Goal: Task Accomplishment & Management: Complete application form

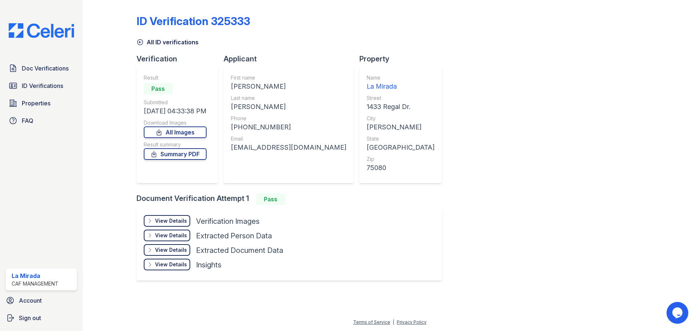
click at [140, 44] on icon at bounding box center [139, 41] width 7 height 7
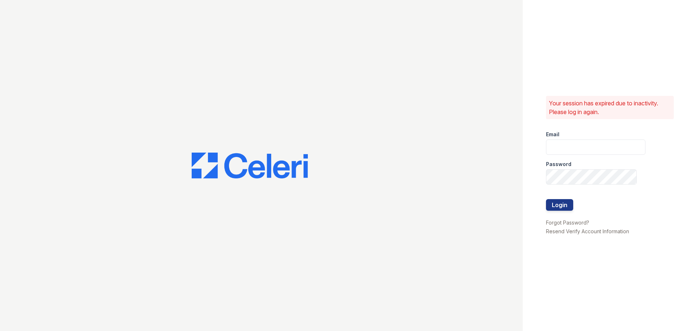
type input "lamirada2@cafmanagement.com"
click at [552, 205] on button "Login" at bounding box center [559, 205] width 27 height 12
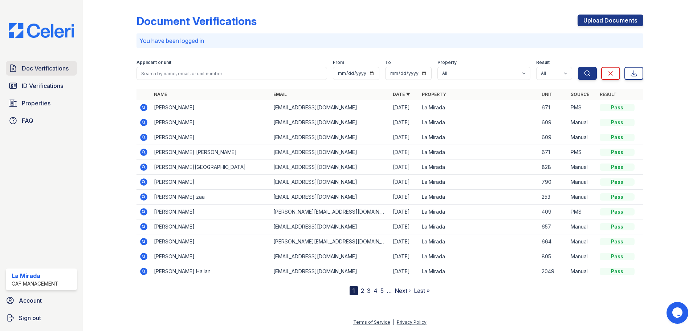
click at [34, 72] on span "Doc Verifications" at bounding box center [45, 68] width 47 height 9
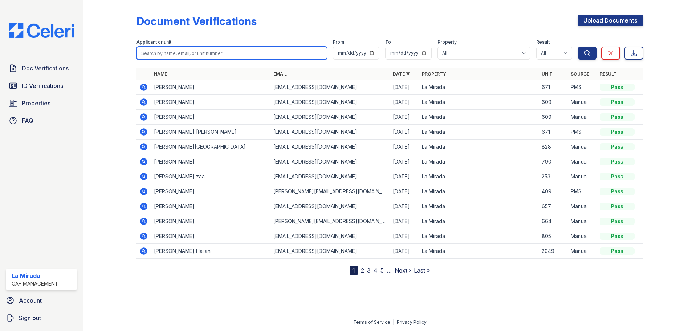
click at [174, 54] on input "search" at bounding box center [231, 52] width 191 height 13
type input "david"
click at [145, 87] on icon at bounding box center [143, 86] width 7 height 7
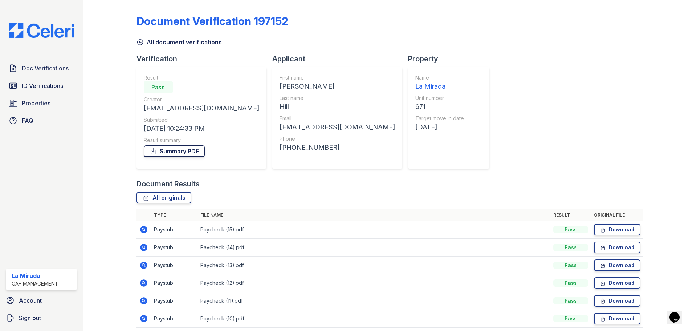
click at [181, 153] on link "Summary PDF" at bounding box center [174, 151] width 61 height 12
click at [138, 41] on icon at bounding box center [139, 41] width 7 height 7
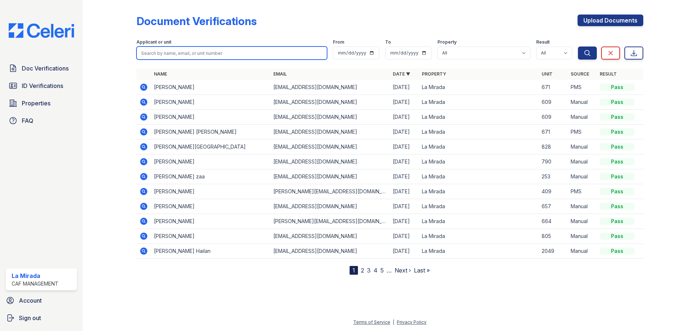
click at [254, 55] on input "search" at bounding box center [231, 52] width 191 height 13
type input "[PERSON_NAME]"
click at [578, 46] on button "Search" at bounding box center [587, 52] width 19 height 13
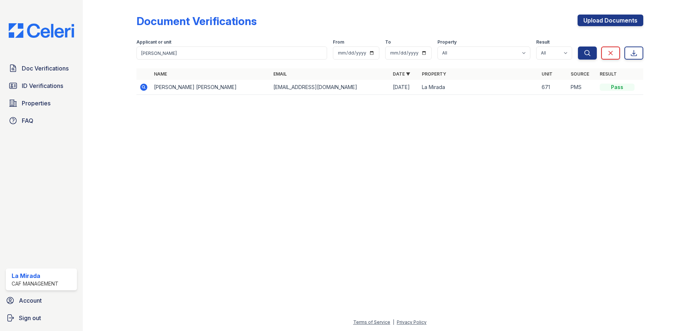
click at [141, 89] on icon at bounding box center [143, 86] width 7 height 7
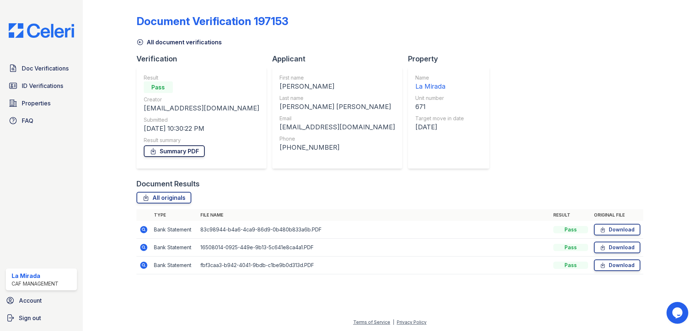
click at [185, 150] on link "Summary PDF" at bounding box center [174, 151] width 61 height 12
click at [140, 43] on icon at bounding box center [139, 41] width 7 height 7
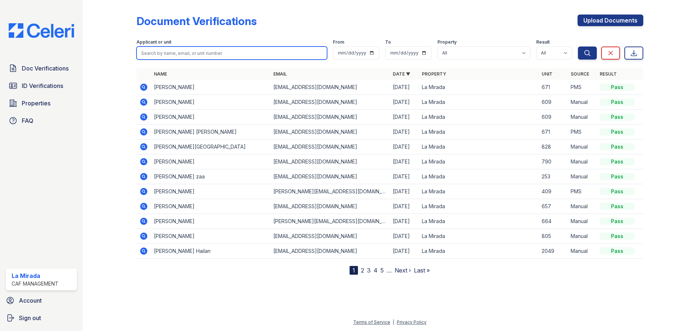
click at [204, 49] on input "search" at bounding box center [231, 52] width 191 height 13
type input "a"
click at [204, 52] on input "search" at bounding box center [231, 52] width 191 height 13
type input "dawn"
click at [578, 46] on button "Search" at bounding box center [587, 52] width 19 height 13
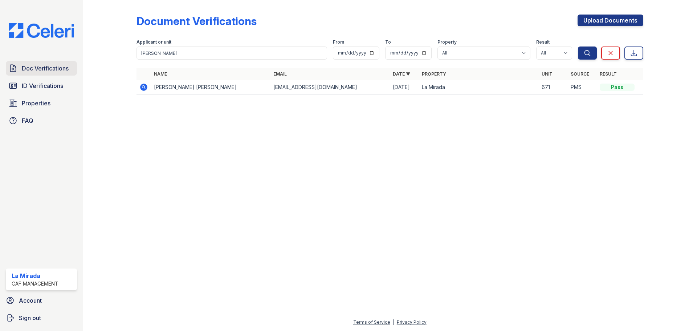
click at [50, 65] on span "Doc Verifications" at bounding box center [45, 68] width 47 height 9
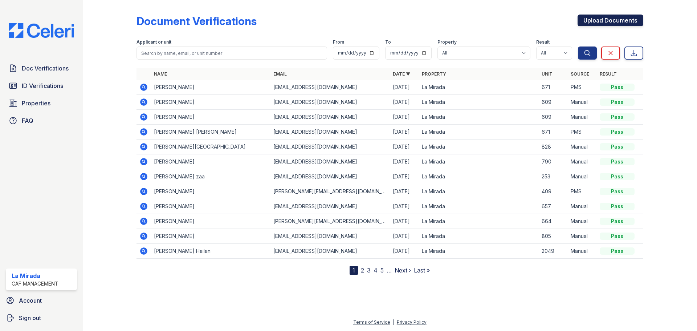
click at [627, 24] on link "Upload Documents" at bounding box center [611, 21] width 66 height 12
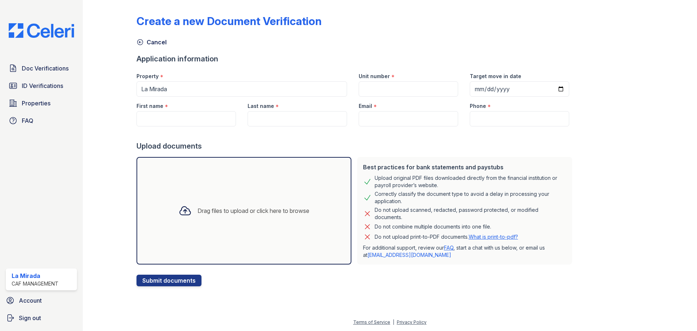
click at [205, 234] on div "Drag files to upload or click here to browse" at bounding box center [243, 210] width 215 height 107
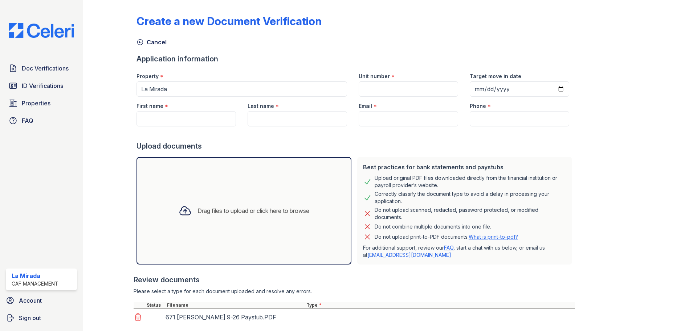
click at [259, 226] on div "Drag files to upload or click here to browse" at bounding box center [243, 210] width 215 height 107
drag, startPoint x: 205, startPoint y: 234, endPoint x: 272, endPoint y: 221, distance: 68.1
click at [272, 221] on div "Drag files to upload or click here to browse" at bounding box center [244, 210] width 142 height 25
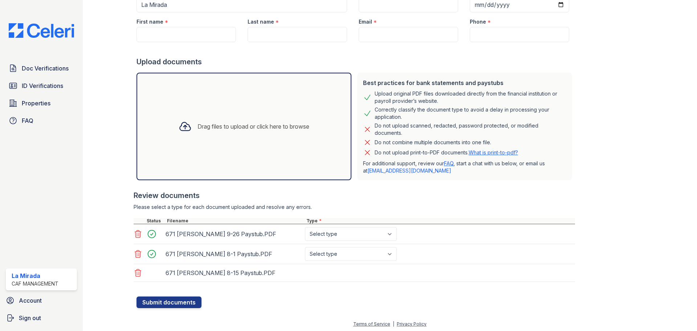
scroll to position [86, 0]
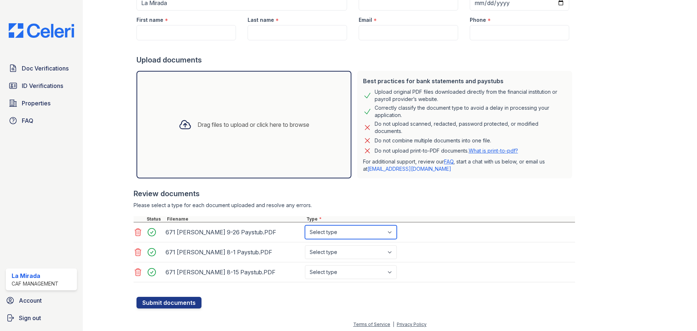
click at [323, 235] on select "Select type Paystub Bank Statement Offer Letter Tax Documents Benefit Award Let…" at bounding box center [351, 232] width 92 height 14
select select "paystub"
click at [305, 225] on select "Select type Paystub Bank Statement Offer Letter Tax Documents Benefit Award Let…" at bounding box center [351, 232] width 92 height 14
click at [339, 254] on select "Select type Paystub Bank Statement Offer Letter Tax Documents Benefit Award Let…" at bounding box center [351, 252] width 92 height 14
select select "paystub"
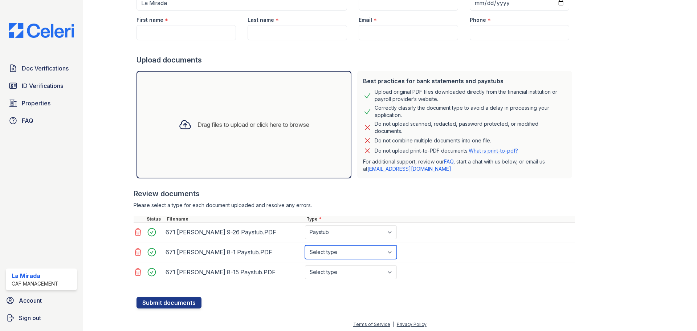
click at [305, 245] on select "Select type Paystub Bank Statement Offer Letter Tax Documents Benefit Award Let…" at bounding box center [351, 252] width 92 height 14
click at [348, 273] on select "Select type Paystub Bank Statement Offer Letter Tax Documents Benefit Award Let…" at bounding box center [351, 272] width 92 height 14
select select "paystub"
click at [305, 265] on select "Select type Paystub Bank Statement Offer Letter Tax Documents Benefit Award Let…" at bounding box center [351, 272] width 92 height 14
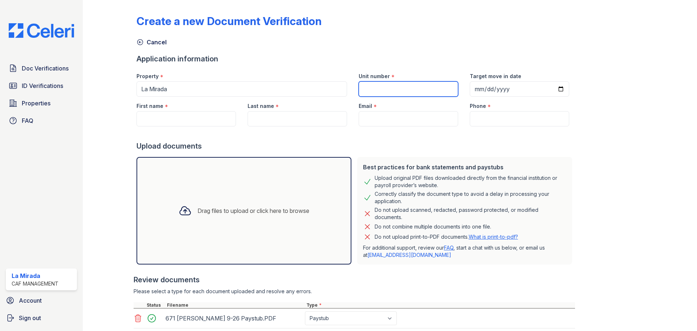
click at [373, 91] on input "Unit number" at bounding box center [408, 88] width 99 height 15
type input "671"
click at [155, 116] on input "First name" at bounding box center [185, 118] width 99 height 15
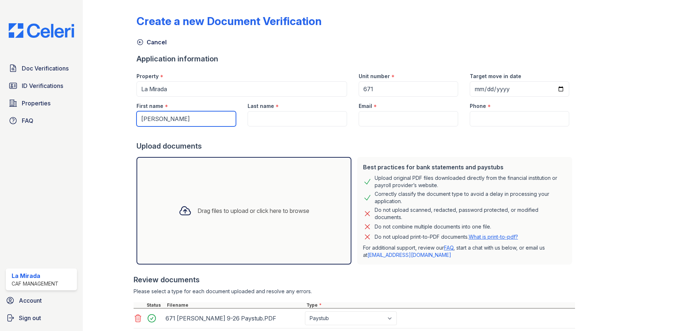
type input "[PERSON_NAME]"
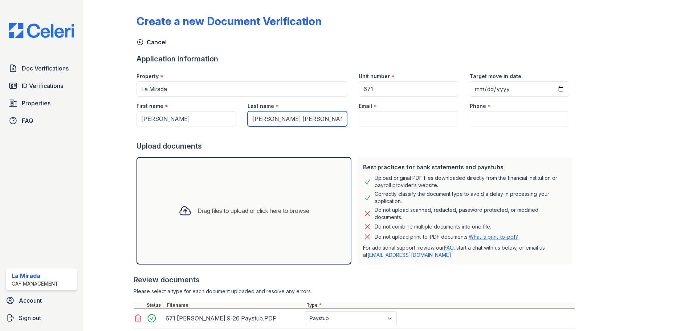
click at [304, 112] on input "Hill Smith" at bounding box center [297, 118] width 99 height 15
type input "H"
type input "[PERSON_NAME] [PERSON_NAME]"
click at [381, 122] on input "Email" at bounding box center [408, 118] width 99 height 15
paste input "[EMAIL_ADDRESS][DOMAIN_NAME]"
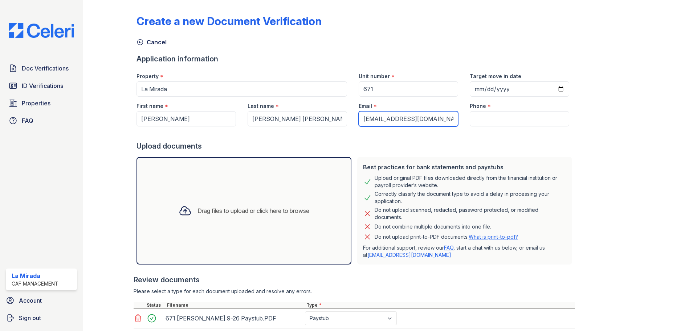
type input "[EMAIL_ADDRESS][DOMAIN_NAME]"
click at [489, 119] on input "Phone" at bounding box center [519, 118] width 99 height 15
paste input "(972) 729-0754"
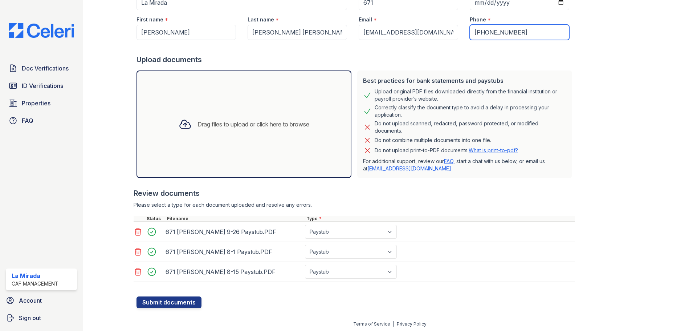
scroll to position [88, 0]
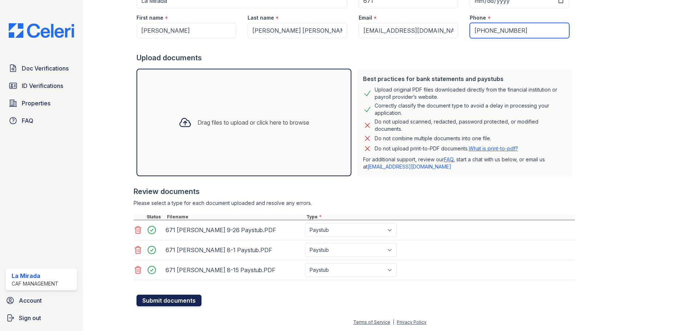
type input "(972) 729-0754"
click at [193, 302] on button "Submit documents" at bounding box center [168, 300] width 65 height 12
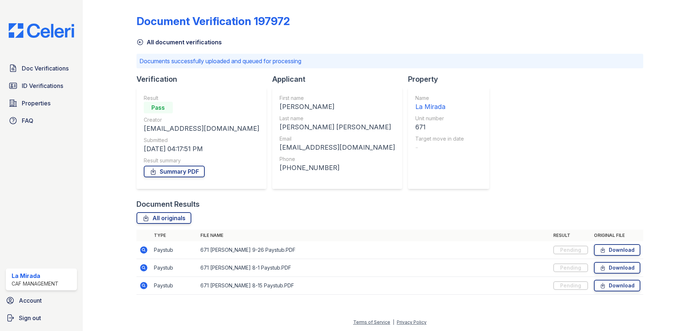
click at [205, 199] on div "Verification Result Pass Creator lamirada2@cafmanagement.com Submitted 09/29/25…" at bounding box center [204, 136] width 136 height 125
click at [192, 201] on div "Document Results" at bounding box center [167, 204] width 63 height 10
click at [497, 212] on div "All originals" at bounding box center [389, 218] width 507 height 12
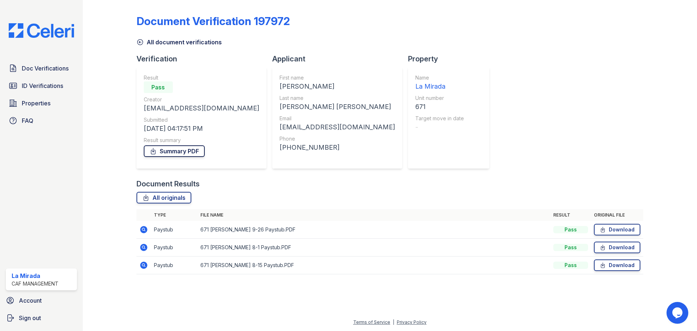
click at [189, 151] on link "Summary PDF" at bounding box center [174, 151] width 61 height 12
click at [57, 89] on span "ID Verifications" at bounding box center [42, 85] width 41 height 9
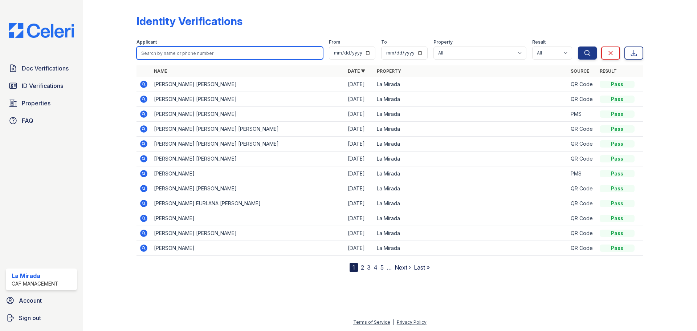
click at [213, 56] on input "search" at bounding box center [229, 52] width 187 height 13
type input "dawn"
click at [578, 46] on button "Search" at bounding box center [587, 52] width 19 height 13
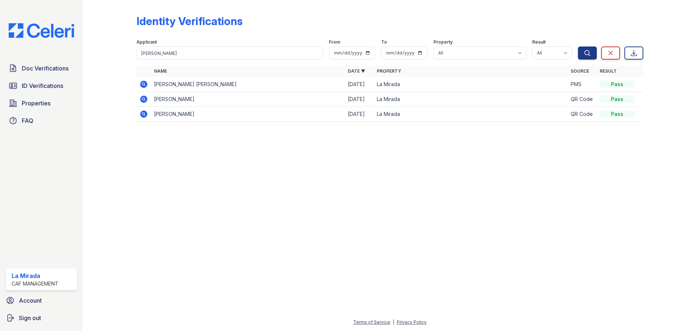
click at [144, 87] on icon at bounding box center [143, 84] width 7 height 7
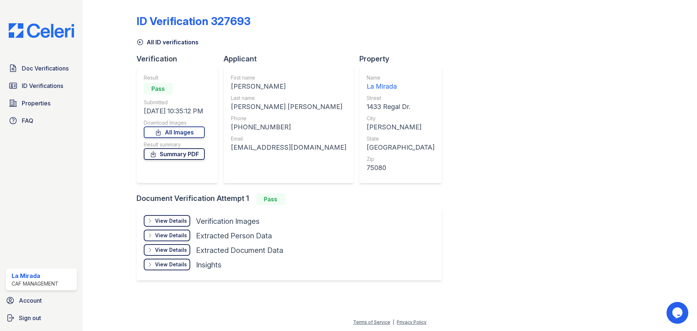
click at [173, 154] on link "Summary PDF" at bounding box center [174, 154] width 61 height 12
click at [141, 43] on icon at bounding box center [139, 41] width 7 height 7
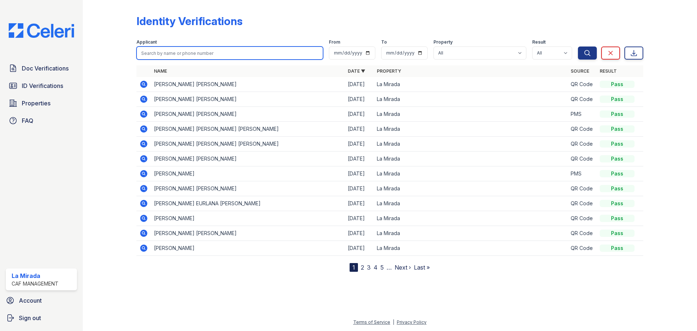
click at [185, 55] on input "search" at bounding box center [229, 52] width 187 height 13
type input "v"
type input "[PERSON_NAME]"
click at [578, 46] on button "Search" at bounding box center [587, 52] width 19 height 13
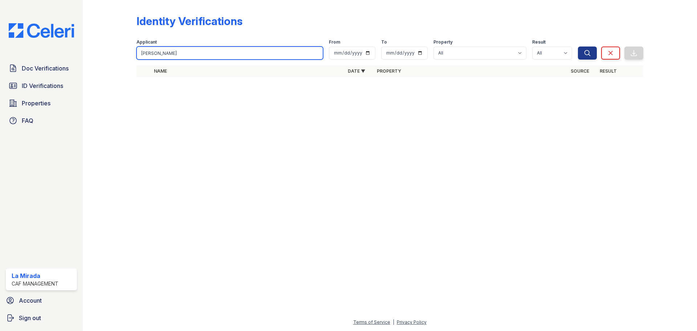
click at [185, 52] on input "[PERSON_NAME]" at bounding box center [229, 52] width 187 height 13
drag, startPoint x: 185, startPoint y: 52, endPoint x: 93, endPoint y: 54, distance: 92.2
click at [93, 54] on div "Identity Verifications Filter Applicant [PERSON_NAME] From To Property All [GEO…" at bounding box center [390, 165] width 614 height 331
type input "[PERSON_NAME]"
click at [578, 46] on button "Search" at bounding box center [587, 52] width 19 height 13
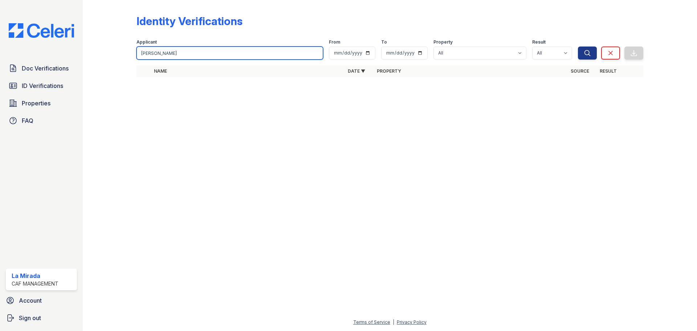
drag, startPoint x: 202, startPoint y: 53, endPoint x: 154, endPoint y: 53, distance: 47.9
click at [154, 53] on input "[PERSON_NAME]" at bounding box center [229, 52] width 187 height 13
type input "[PERSON_NAME]"
click at [578, 46] on button "Search" at bounding box center [587, 52] width 19 height 13
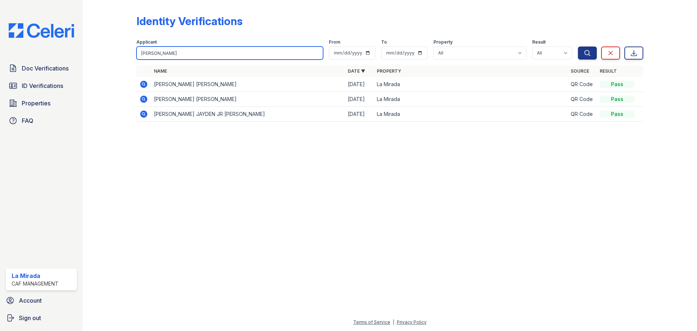
drag, startPoint x: 167, startPoint y: 53, endPoint x: 120, endPoint y: 52, distance: 46.8
click at [120, 52] on div "Identity Verifications Filter Applicant [PERSON_NAME] From To Property All [GEO…" at bounding box center [389, 70] width 591 height 140
type input "[PERSON_NAME]"
click at [578, 46] on button "Search" at bounding box center [587, 52] width 19 height 13
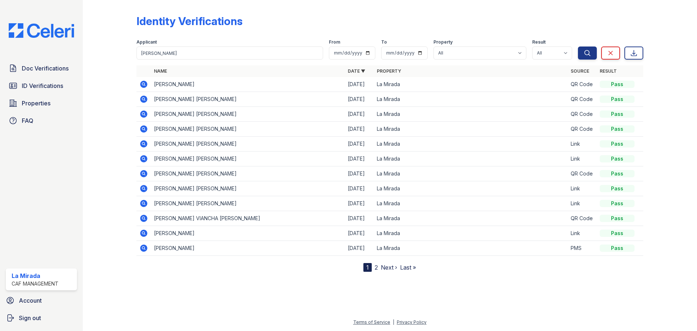
click at [375, 269] on link "2" at bounding box center [376, 267] width 3 height 7
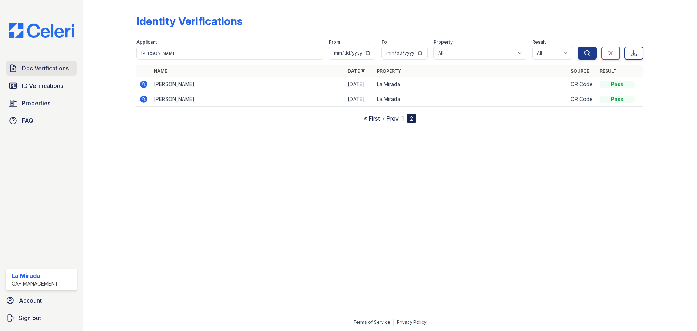
click at [52, 73] on span "Doc Verifications" at bounding box center [45, 68] width 47 height 9
